Goal: Task Accomplishment & Management: Complete application form

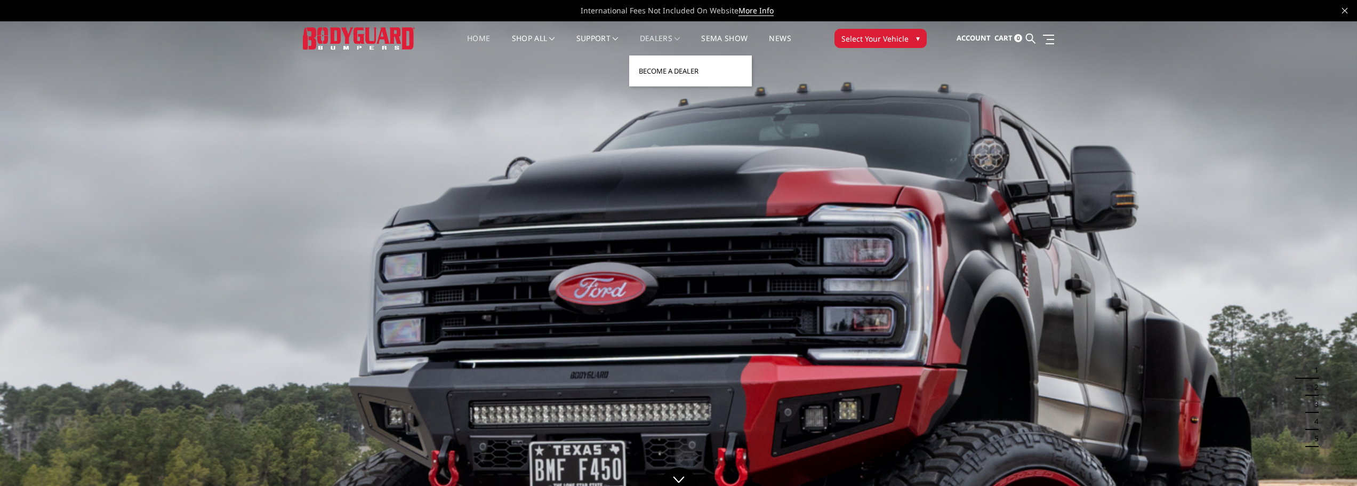
click at [666, 69] on link "Become a Dealer" at bounding box center [691, 71] width 114 height 20
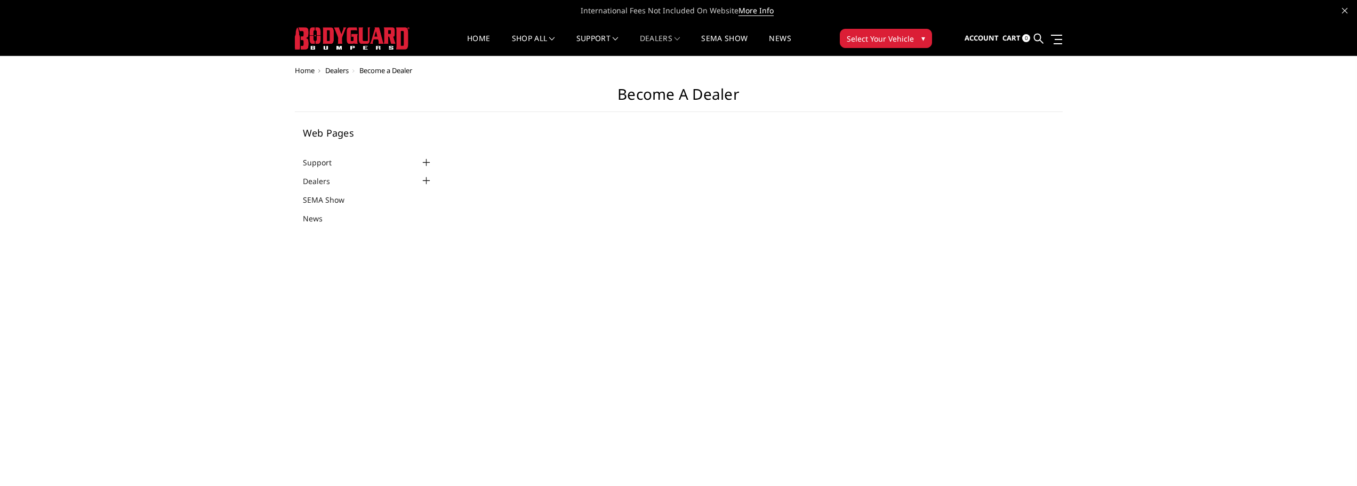
select select "US"
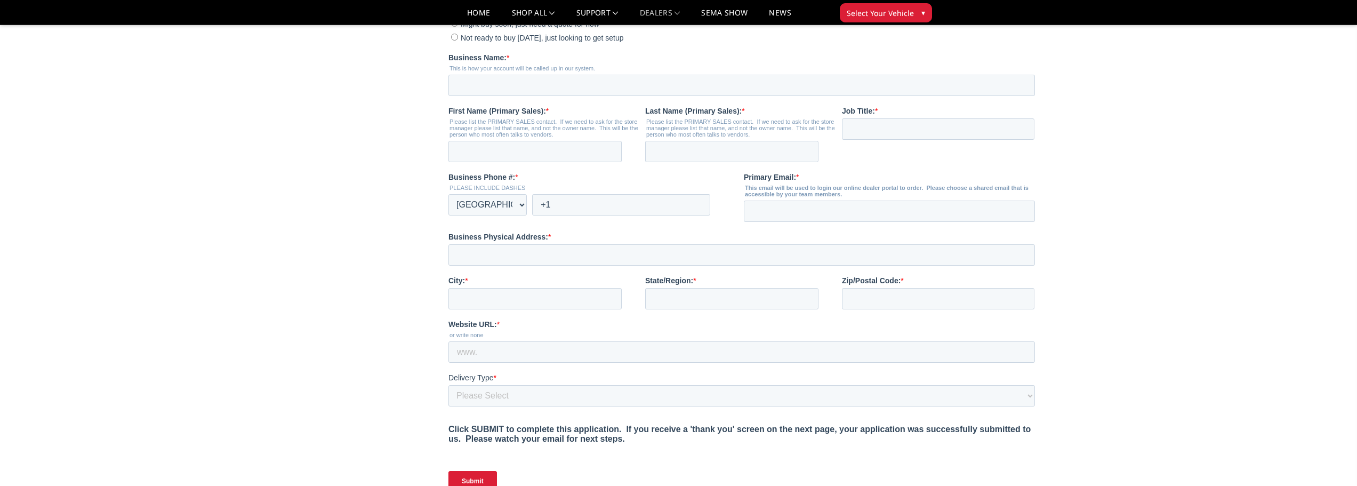
scroll to position [267, 0]
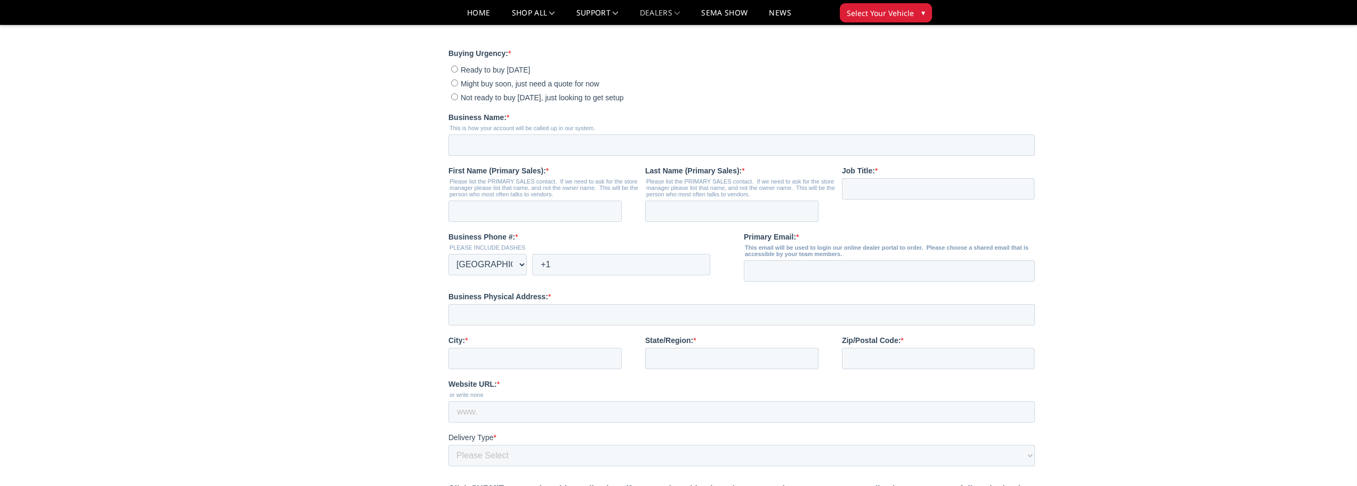
click at [453, 100] on input "Not ready to buy today, just looking to get setup" at bounding box center [454, 96] width 7 height 7
radio input "true"
click at [455, 156] on input "Business Name: *" at bounding box center [741, 144] width 587 height 21
type input "Diamond T Sales"
click at [480, 222] on input "Aman da" at bounding box center [534, 211] width 173 height 21
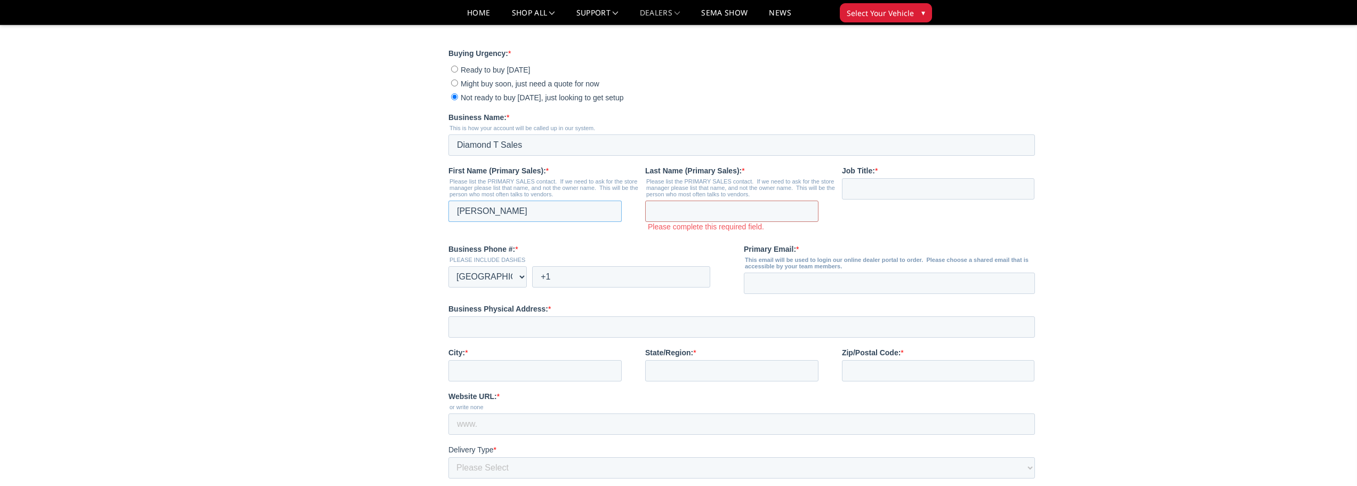
type input "Amanda"
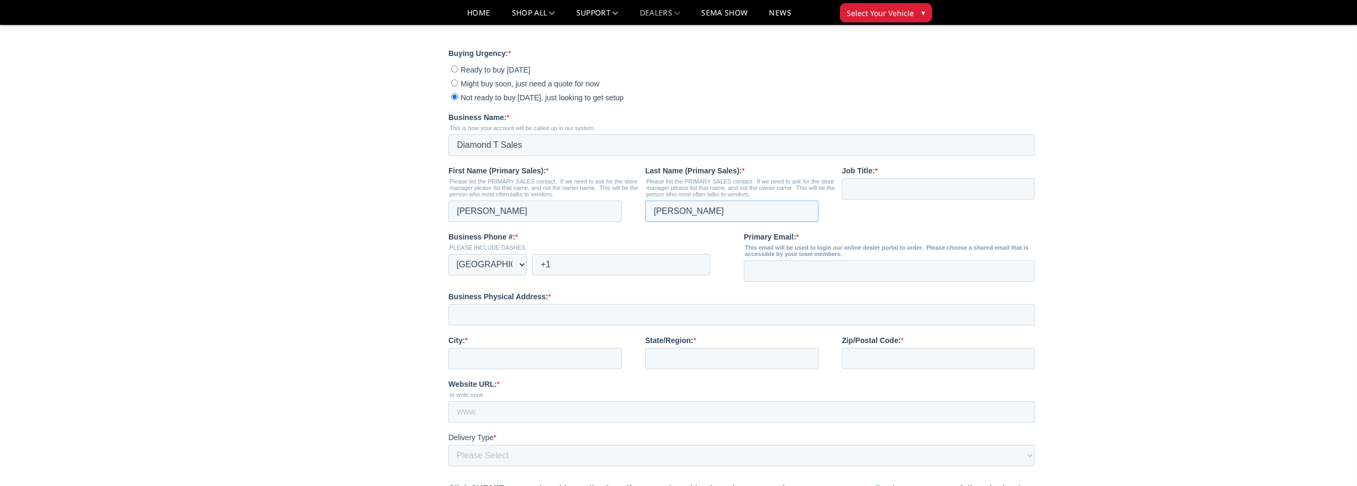
type input "Woodruff"
type input "Assistant Manager"
click at [609, 275] on input "+1" at bounding box center [621, 264] width 178 height 21
type input "+1 580-372-2344"
click at [764, 282] on input "Primary Email: *" at bounding box center [889, 270] width 291 height 21
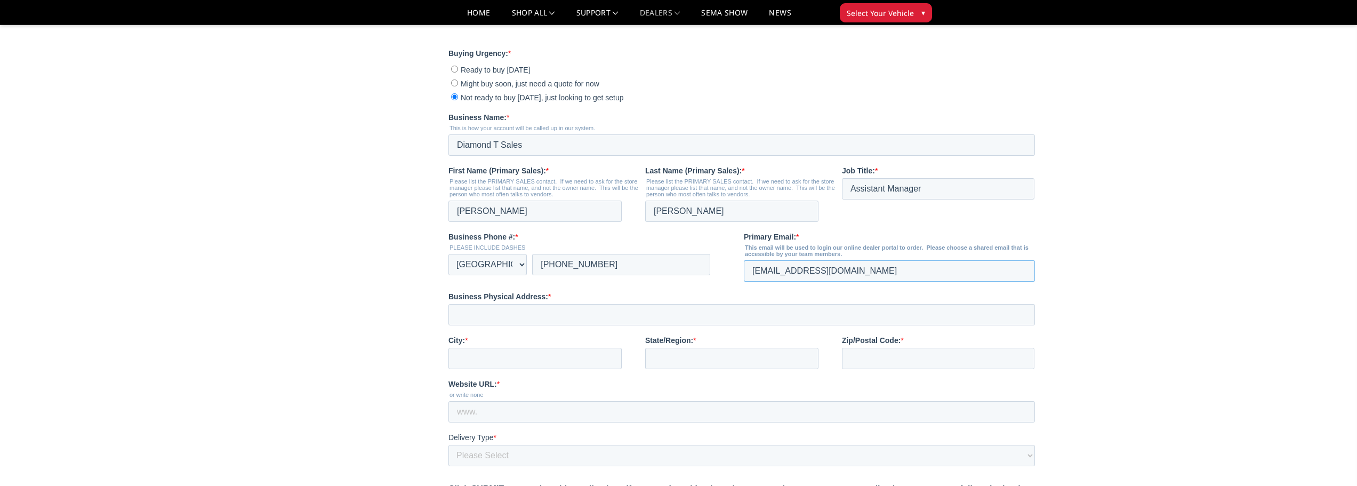
type input "awoodruff@diamondtsales.com"
type input "2816 East 2080 Road"
click at [498, 369] on input "City: *" at bounding box center [534, 358] width 173 height 21
type input "Hugo"
type input "OK"
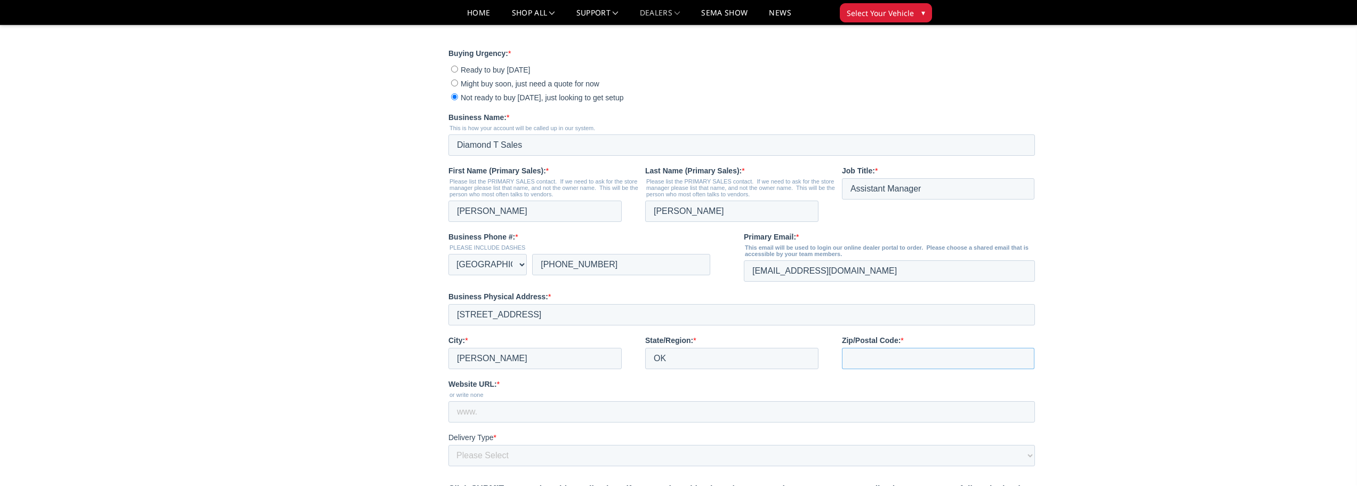
click at [911, 369] on input "Zip/Postal Code: *" at bounding box center [938, 358] width 193 height 21
type input "74743"
click at [481, 422] on input "Website URL: *" at bounding box center [741, 411] width 587 height 21
type input "www.diamondtsales.com"
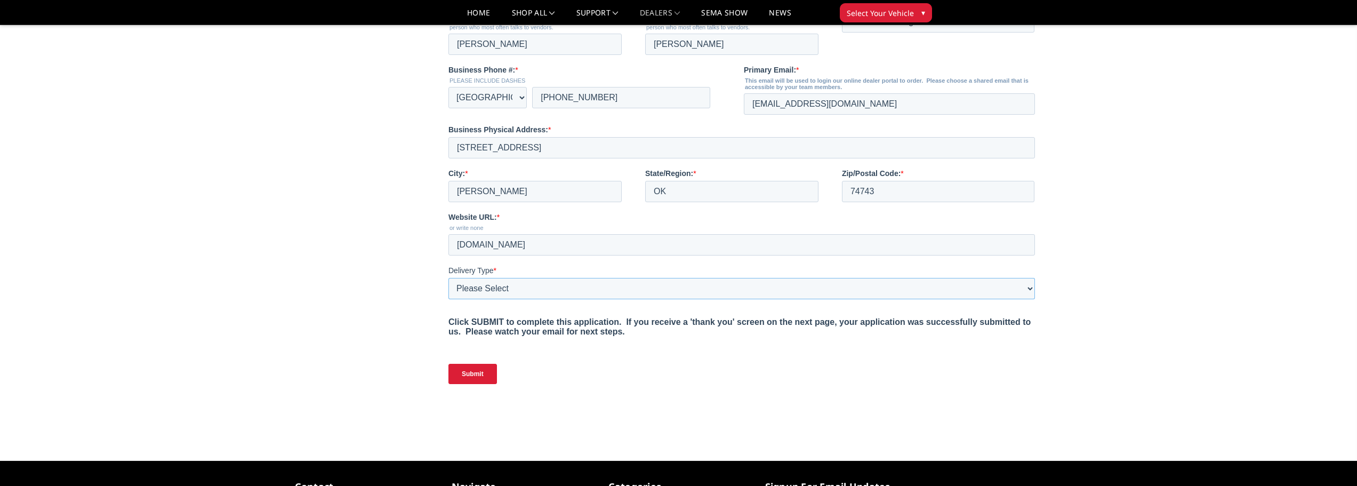
scroll to position [437, 0]
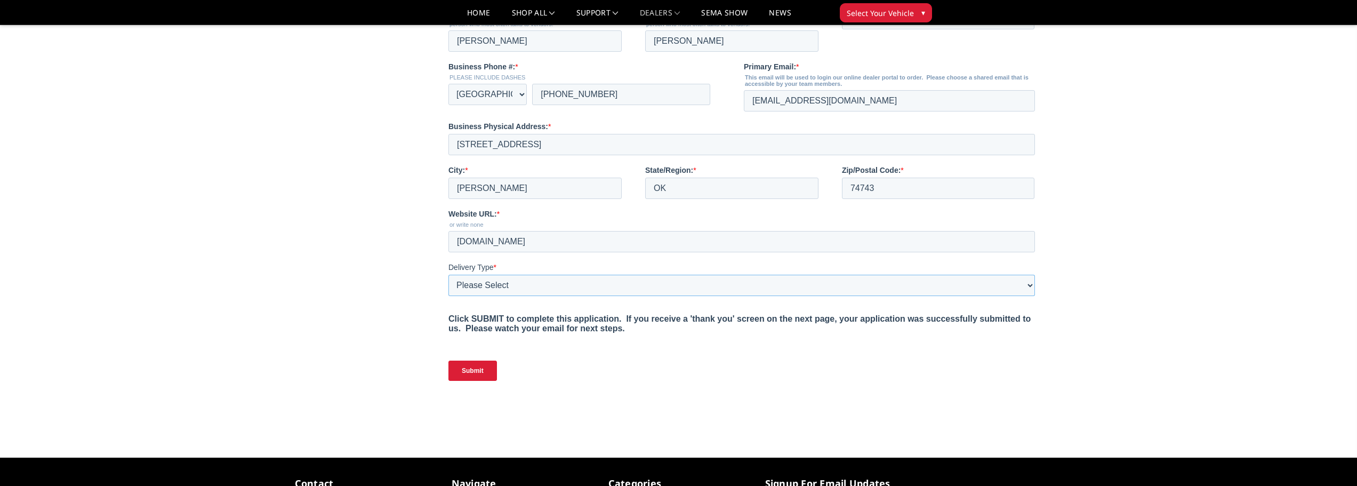
click at [1031, 296] on select "Please Select Yes, I need a liftgate No, I have a forklift and/or dock" at bounding box center [741, 285] width 587 height 21
select select "I have a forklift"
click at [448, 296] on select "Please Select Yes, I need a liftgate No, I have a forklift and/or dock" at bounding box center [741, 285] width 587 height 21
click at [480, 381] on input "Submit" at bounding box center [472, 370] width 49 height 20
